Goal: Check status: Check status

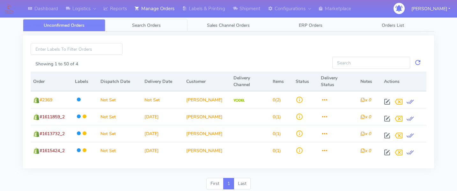
click at [149, 28] on span "Search Orders" at bounding box center [146, 25] width 29 height 6
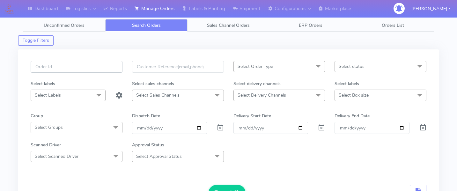
click at [72, 64] on input "text" at bounding box center [77, 67] width 92 height 12
paste input "1616429_1"
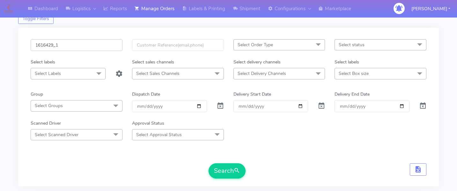
scroll to position [23, 0]
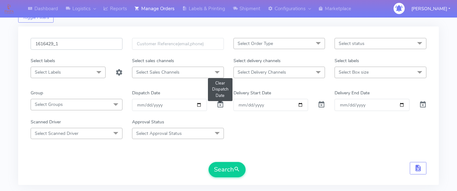
type input "1616429_1"
click at [217, 103] on span at bounding box center [221, 106] width 8 height 6
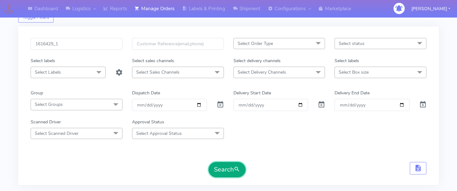
click at [226, 171] on button "Search" at bounding box center [227, 169] width 37 height 15
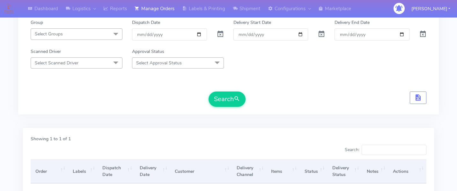
scroll to position [0, 0]
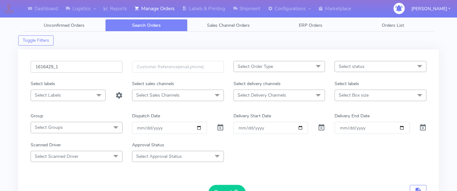
click at [70, 66] on input "1616429_1" at bounding box center [77, 67] width 92 height 12
paste input "1616702"
type input "1616702"
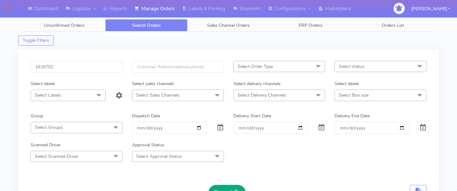
click at [221, 185] on button "Search" at bounding box center [227, 192] width 37 height 15
